Goal: Task Accomplishment & Management: Manage account settings

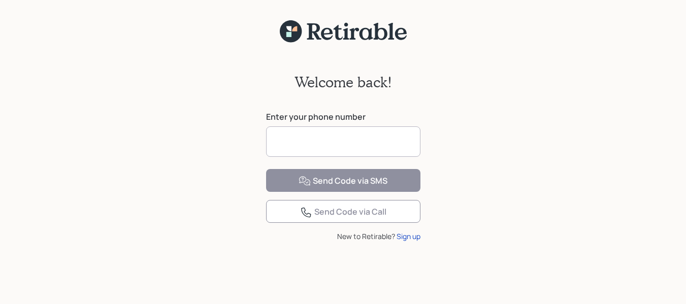
click at [375, 133] on input at bounding box center [343, 141] width 154 height 30
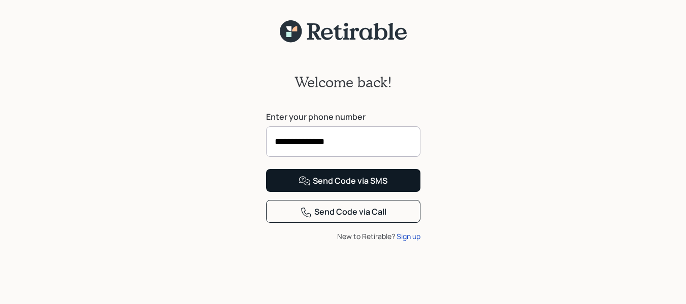
type input "**********"
click at [348, 187] on div "Send Code via SMS" at bounding box center [343, 181] width 89 height 12
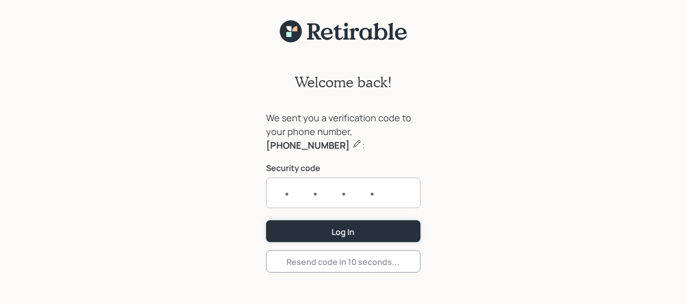
click at [359, 230] on form "We sent you a verification code to your phone number, 803-687-1876 : Security c…" at bounding box center [343, 192] width 154 height 162
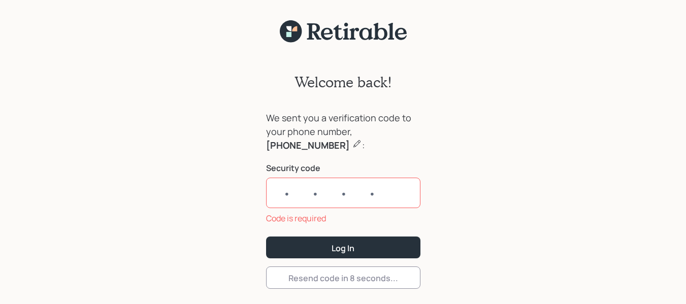
click at [373, 194] on input "text" at bounding box center [343, 193] width 154 height 30
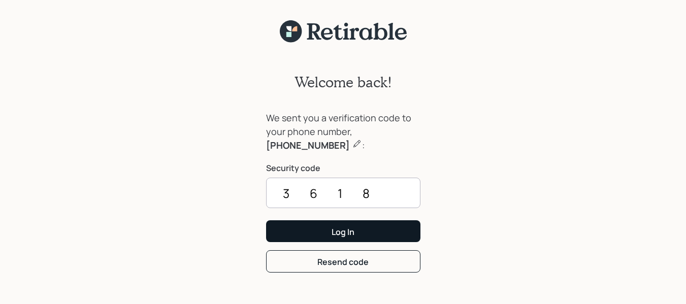
type input "3618"
click at [360, 233] on button "Log In" at bounding box center [343, 231] width 154 height 22
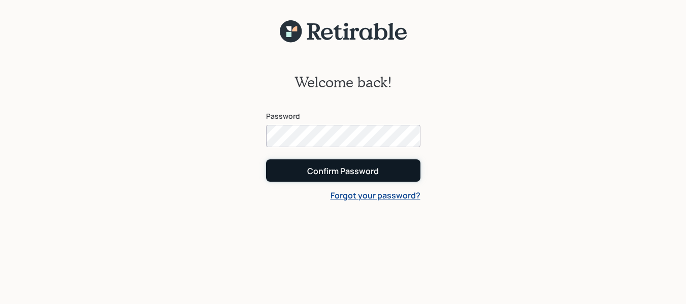
click at [398, 168] on button "Confirm Password" at bounding box center [343, 170] width 154 height 22
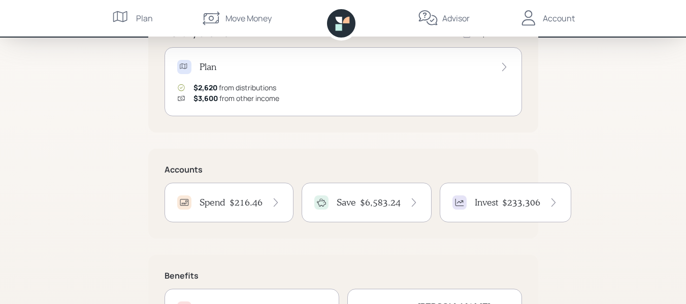
scroll to position [152, 0]
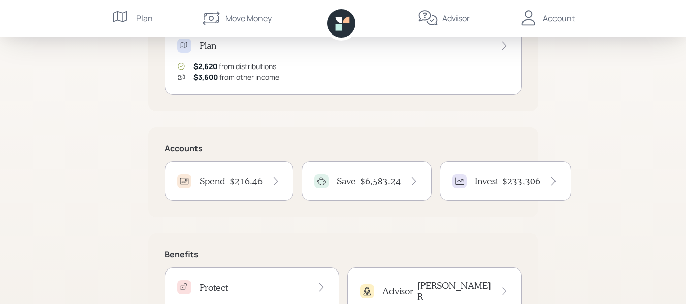
click at [260, 180] on h4 "$216.46" at bounding box center [246, 181] width 33 height 11
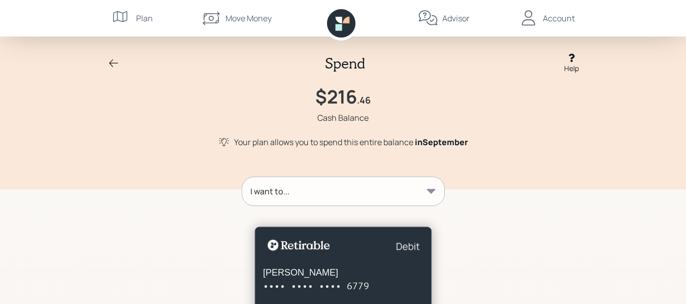
click at [110, 62] on icon at bounding box center [114, 63] width 12 height 12
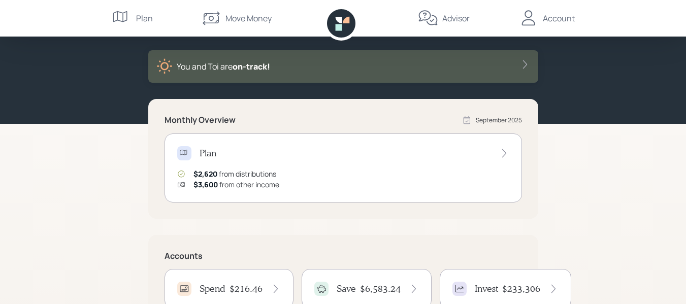
scroll to position [152, 0]
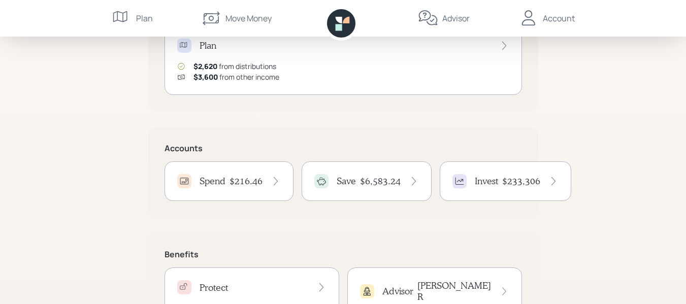
click at [376, 178] on h4 "$6,583.24" at bounding box center [380, 181] width 41 height 11
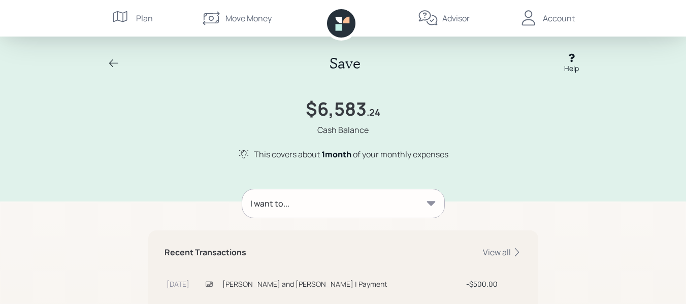
click at [558, 18] on div "Account" at bounding box center [559, 18] width 32 height 12
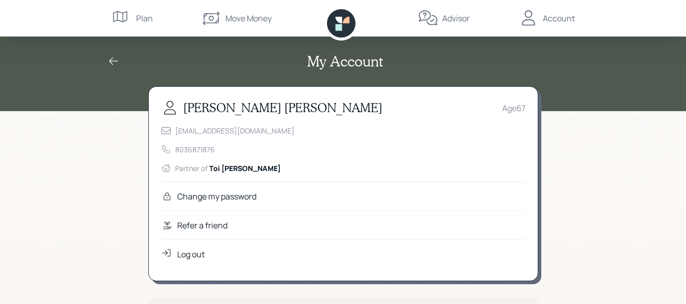
click at [200, 251] on div "Log out" at bounding box center [190, 254] width 27 height 12
